Goal: Transaction & Acquisition: Purchase product/service

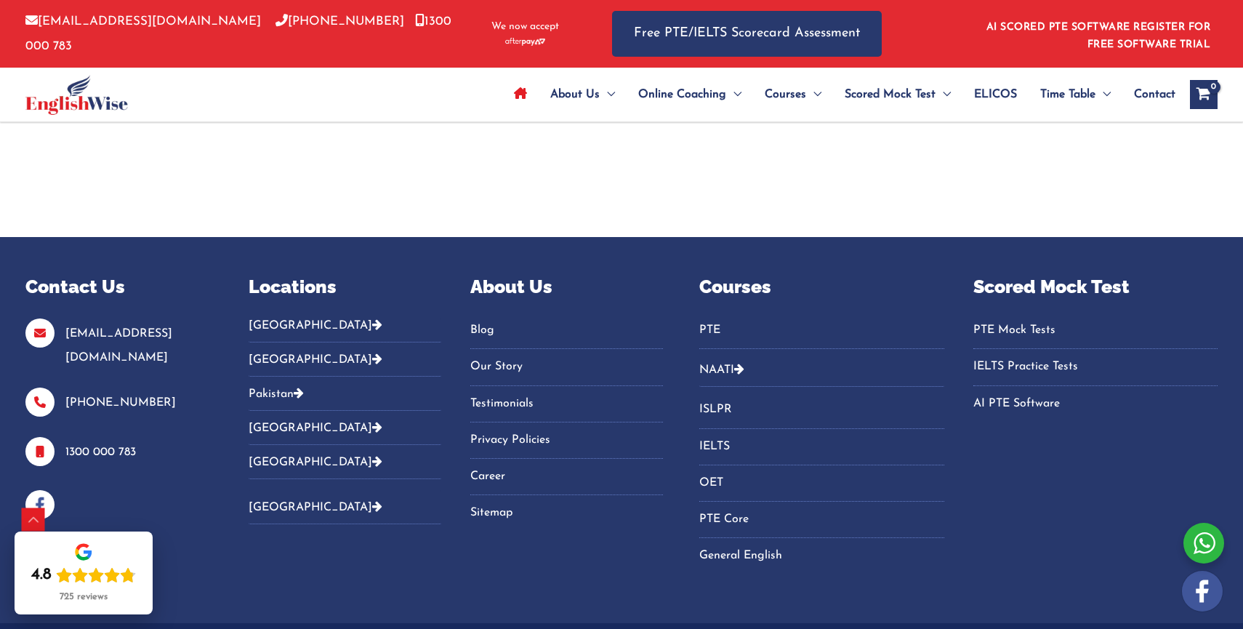
scroll to position [4577, 0]
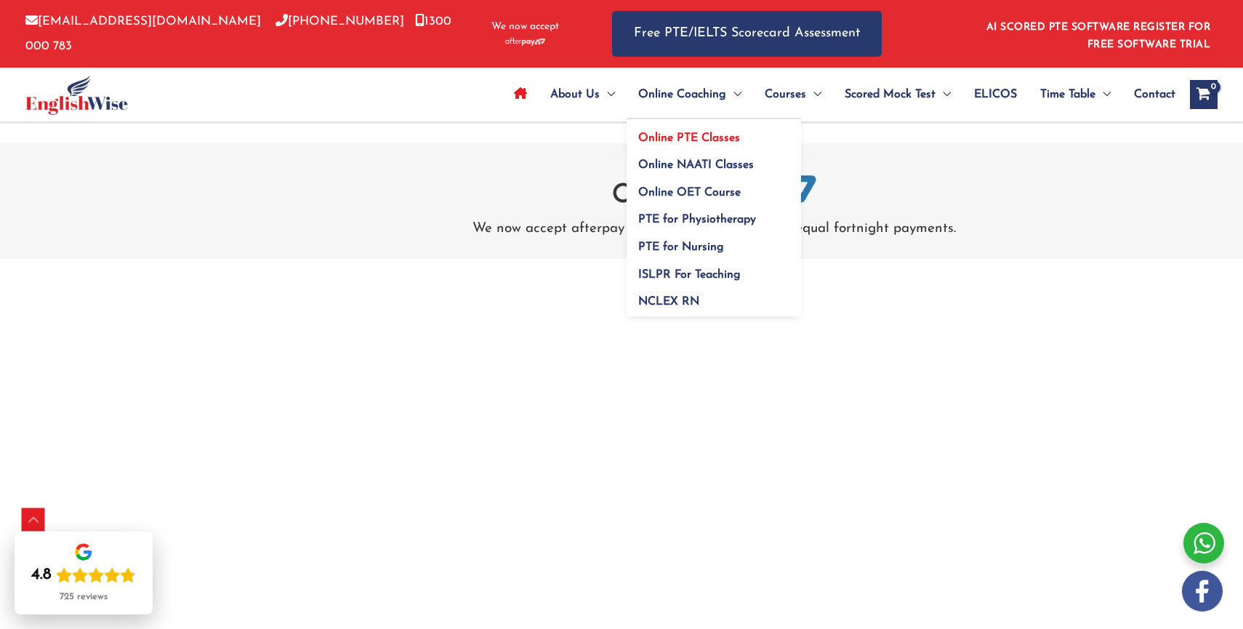
click at [672, 140] on span "Online PTE Classes" at bounding box center [689, 138] width 102 height 12
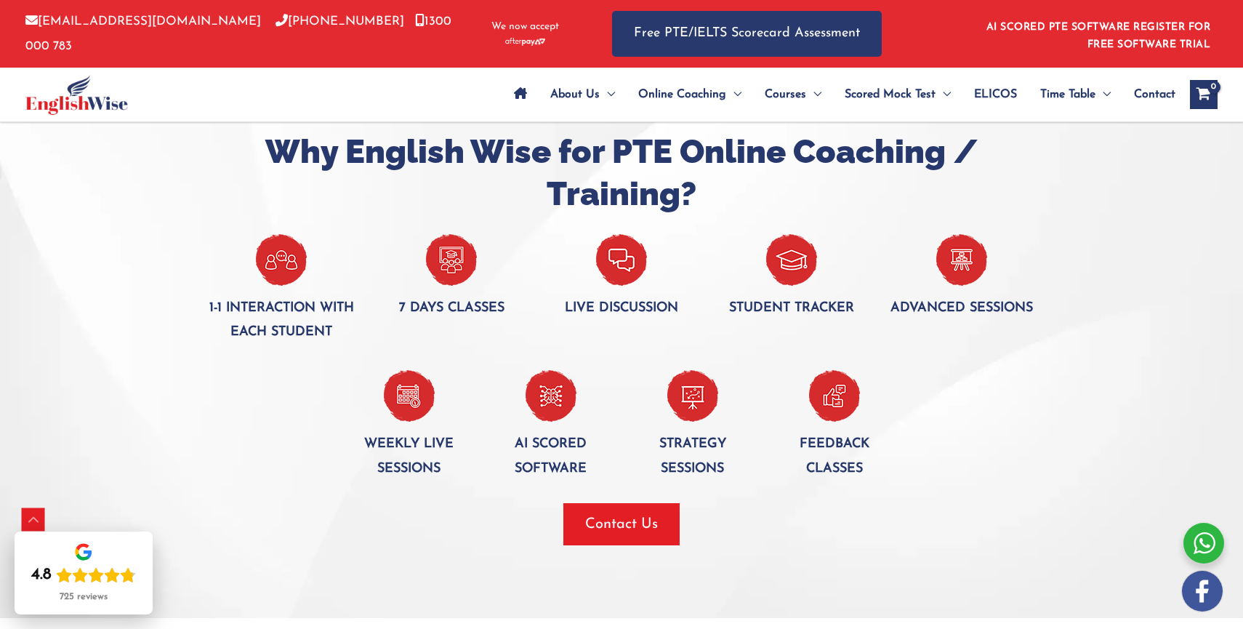
scroll to position [1575, 0]
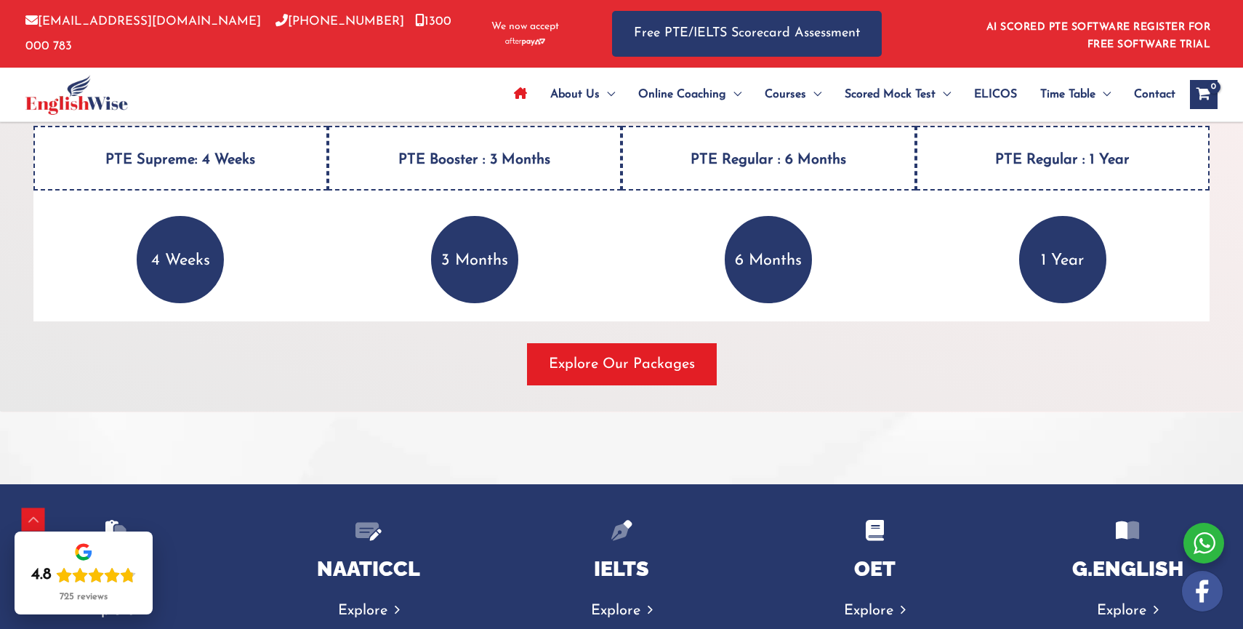
scroll to position [1957, 0]
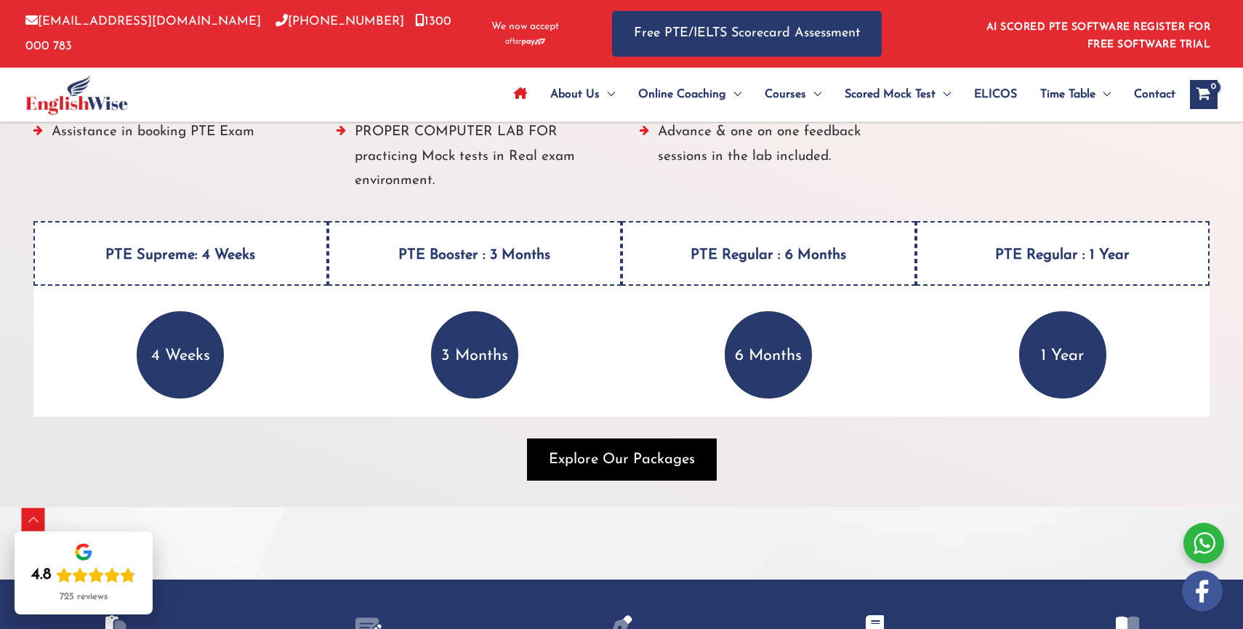
click at [612, 449] on span "Explore Our Packages" at bounding box center [622, 459] width 146 height 20
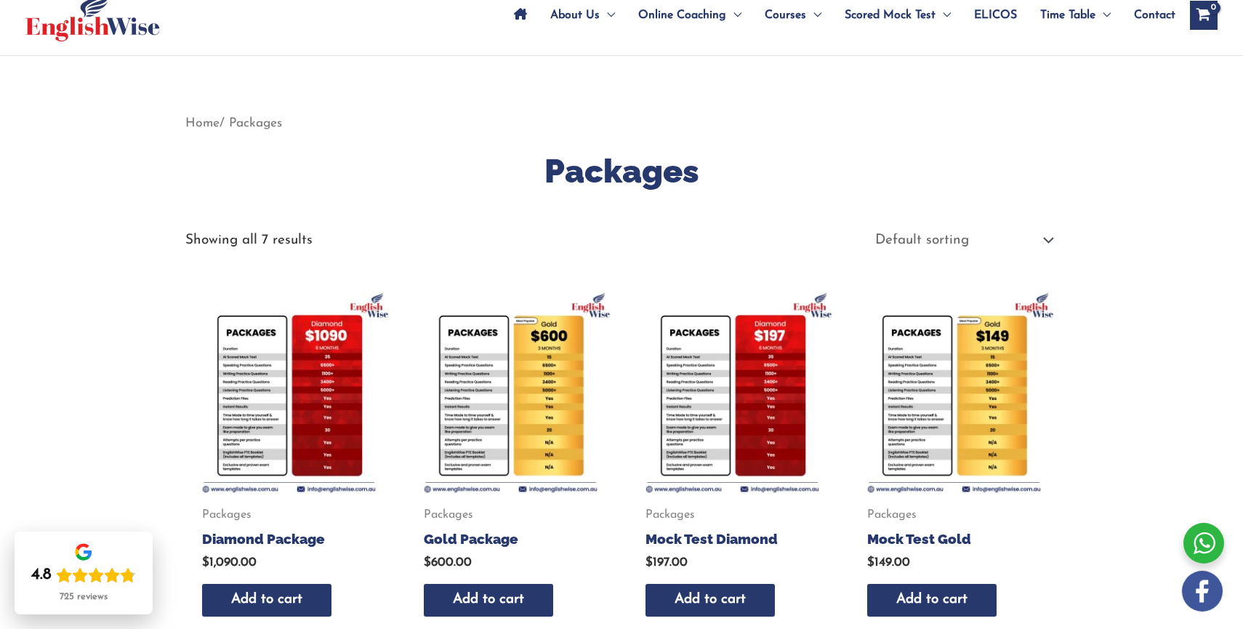
scroll to position [305, 0]
